Goal: Task Accomplishment & Management: Use online tool/utility

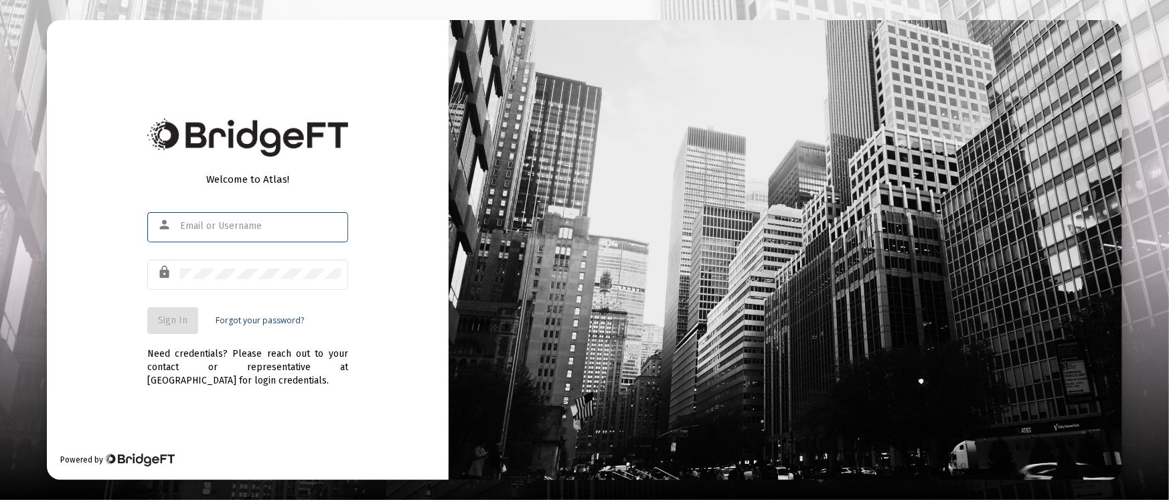
type input "[PERSON_NAME][EMAIL_ADDRESS][DOMAIN_NAME]"
click at [169, 317] on span "Sign In" at bounding box center [172, 320] width 29 height 11
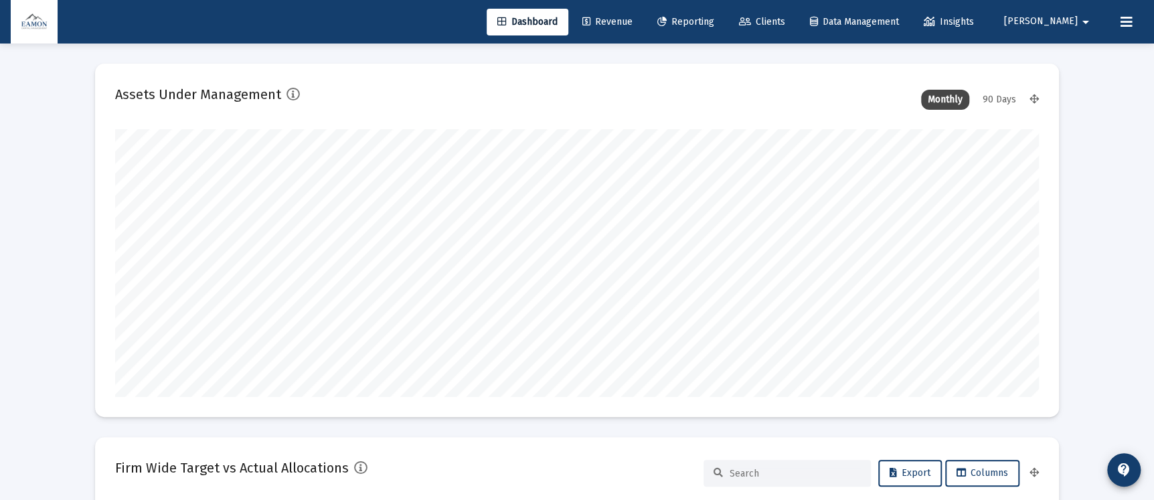
type input "[DATE]"
click at [714, 19] on span "Reporting" at bounding box center [685, 21] width 57 height 11
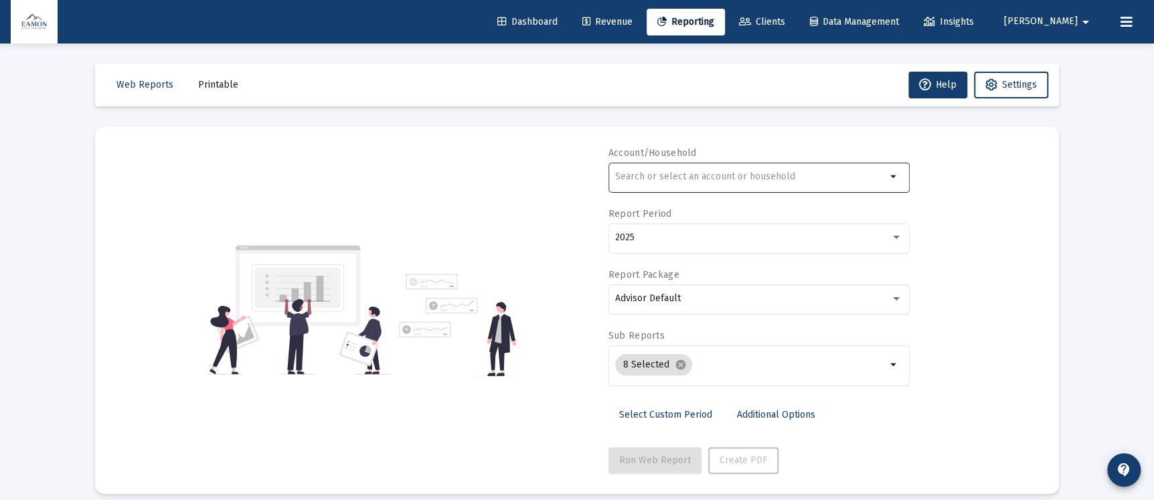
click at [717, 172] on input "text" at bounding box center [750, 176] width 271 height 11
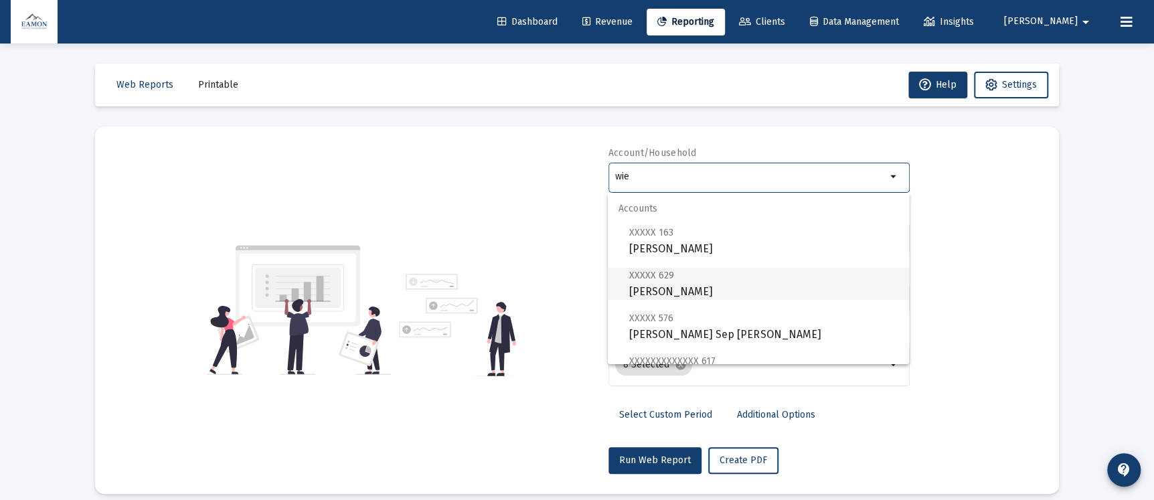
scroll to position [331, 0]
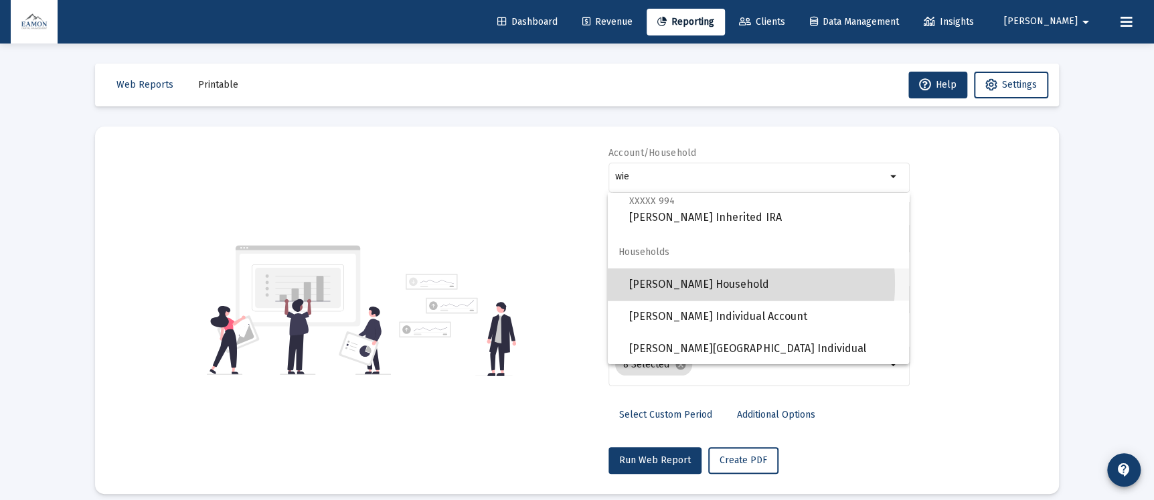
click at [692, 283] on span "[PERSON_NAME] Household" at bounding box center [763, 284] width 269 height 32
type input "[PERSON_NAME] Household"
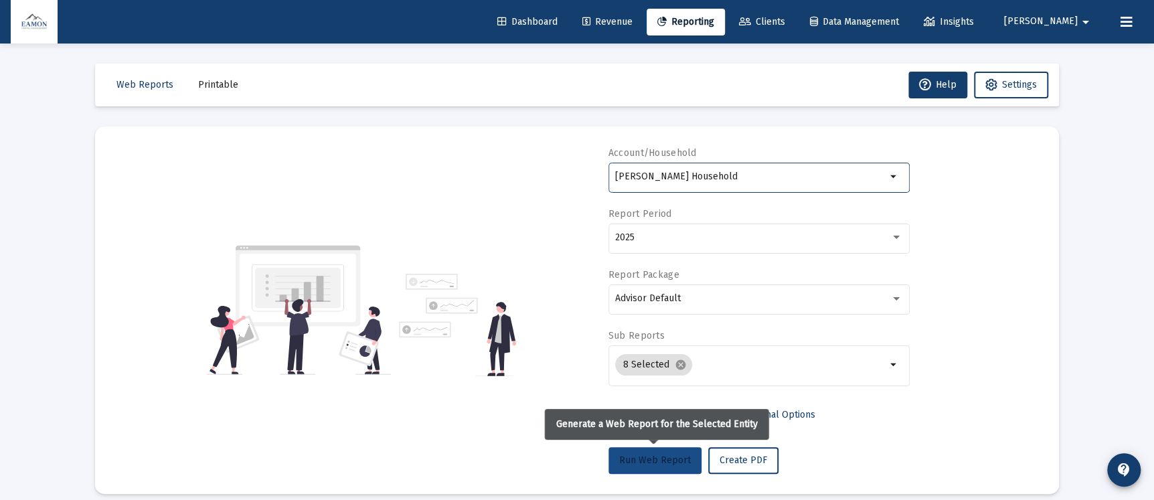
click at [670, 466] on button "Run Web Report" at bounding box center [655, 460] width 93 height 27
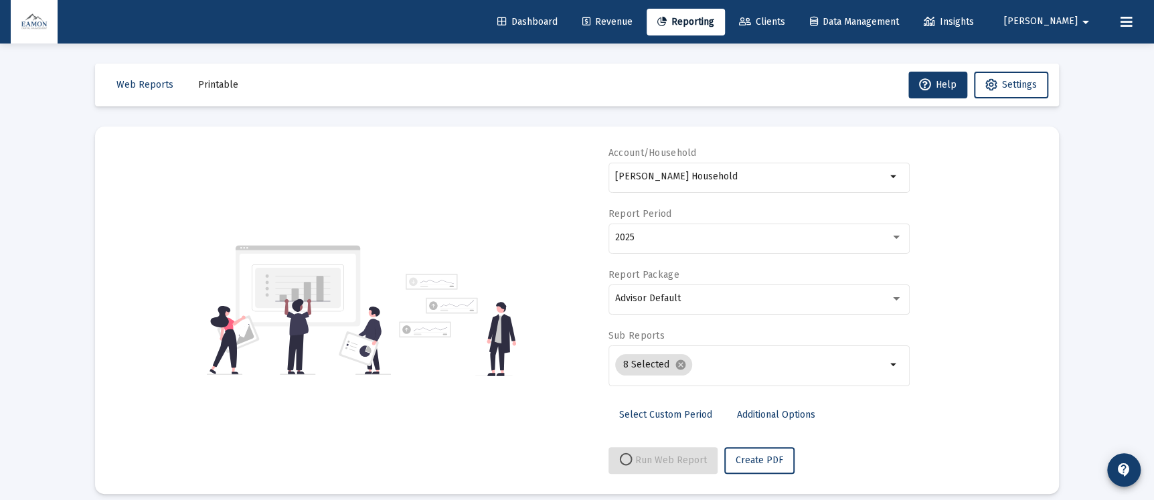
select select "View all"
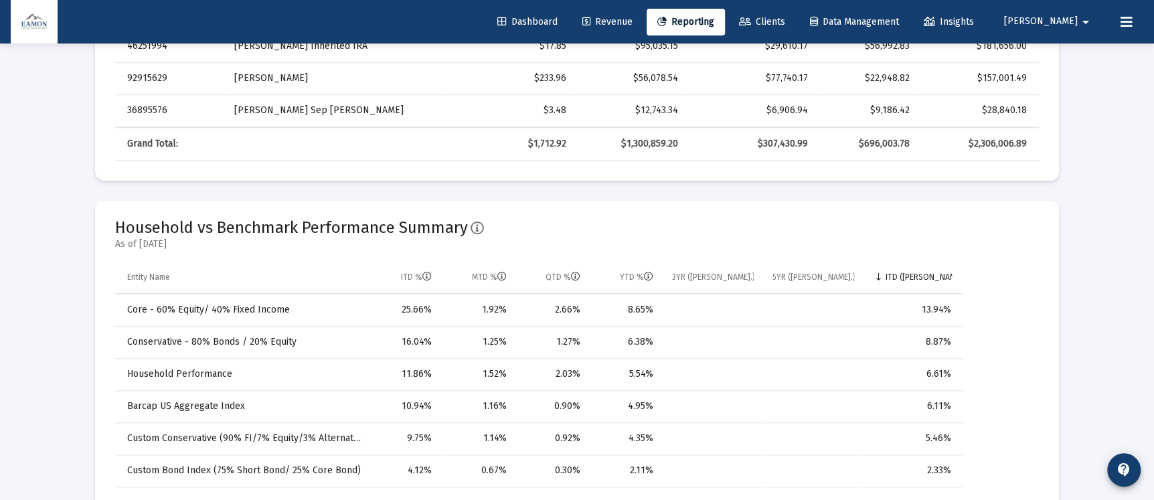
scroll to position [904, 0]
